Goal: Find specific page/section: Find specific page/section

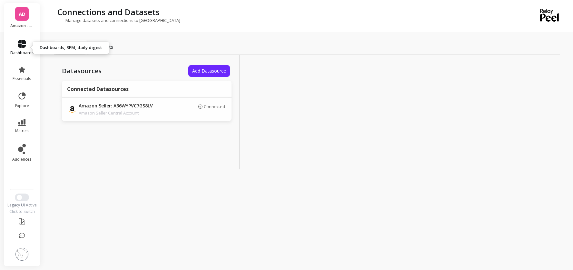
click at [20, 44] on icon at bounding box center [22, 44] width 8 height 8
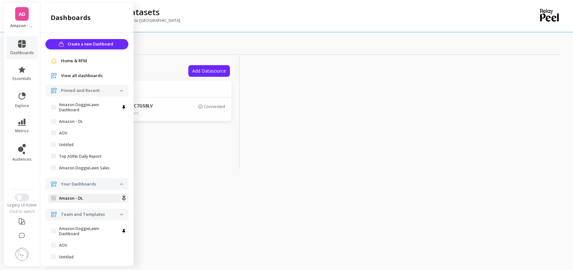
click at [77, 200] on p "Amazon - DL" at bounding box center [71, 198] width 24 height 5
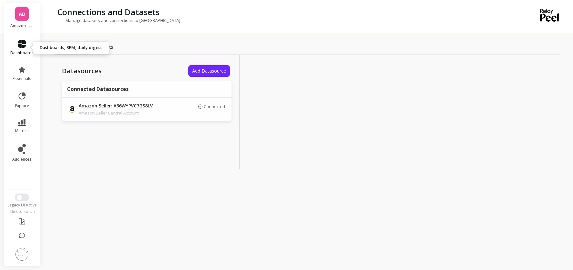
click at [25, 44] on icon at bounding box center [22, 44] width 8 height 8
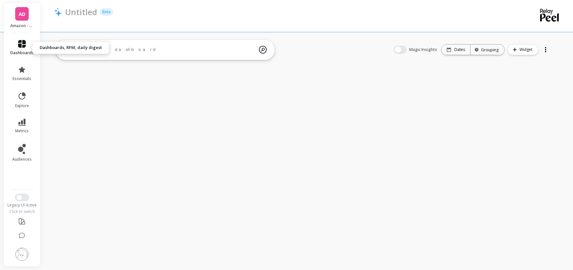
click at [18, 46] on icon at bounding box center [22, 44] width 8 height 8
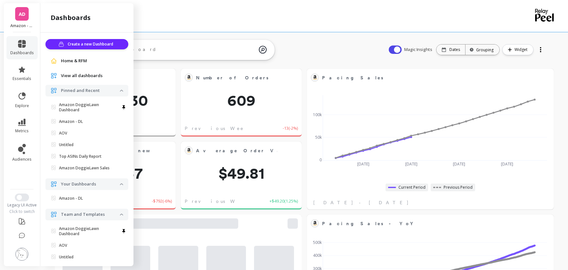
click at [19, 15] on span "AD" at bounding box center [22, 13] width 7 height 7
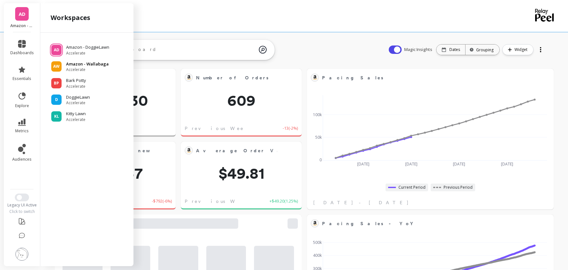
click at [85, 67] on span "Accelerate" at bounding box center [87, 69] width 43 height 5
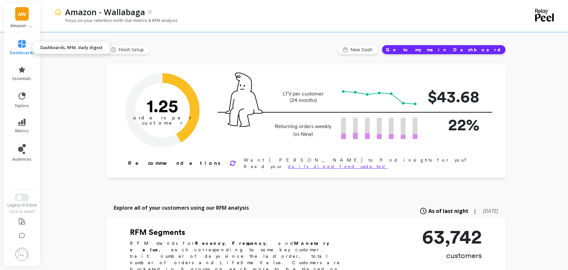
click at [21, 42] on icon at bounding box center [22, 44] width 8 height 8
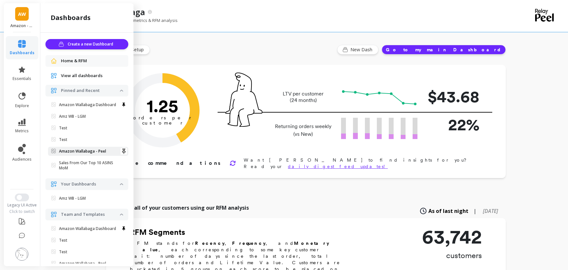
scroll to position [12, 0]
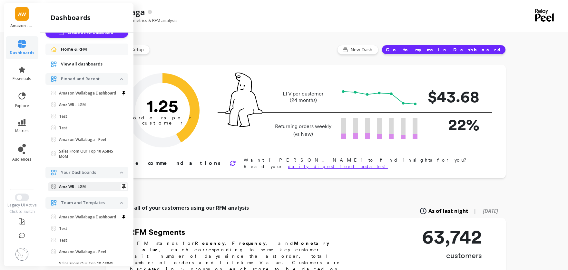
click at [94, 189] on span "Amz WB - LGM" at bounding box center [85, 186] width 69 height 5
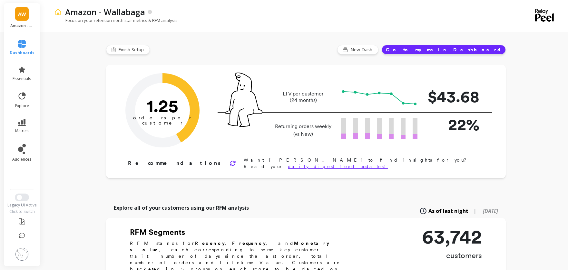
scroll to position [0, 0]
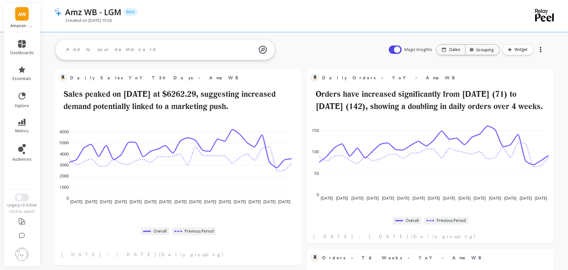
drag, startPoint x: 338, startPoint y: 45, endPoint x: 335, endPoint y: 51, distance: 6.8
